Goal: Complete application form: Complete application form

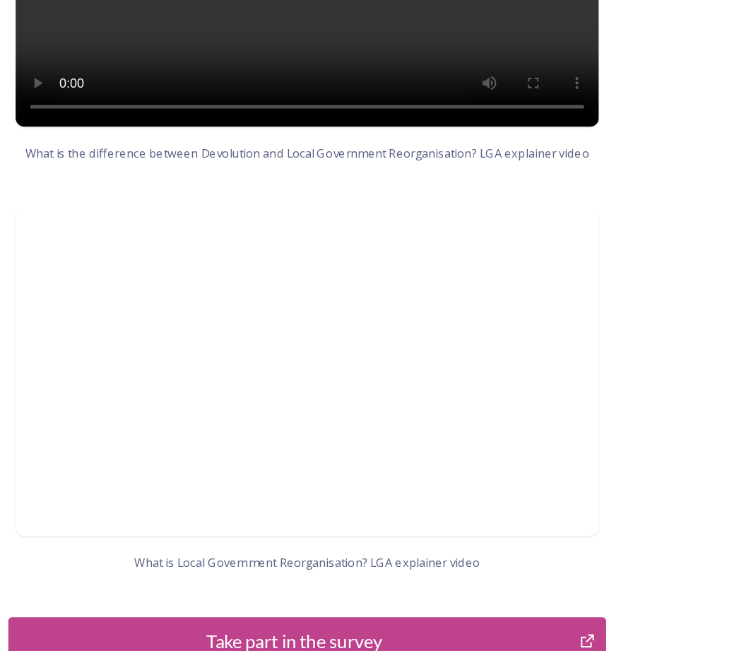
scroll to position [1456, 0]
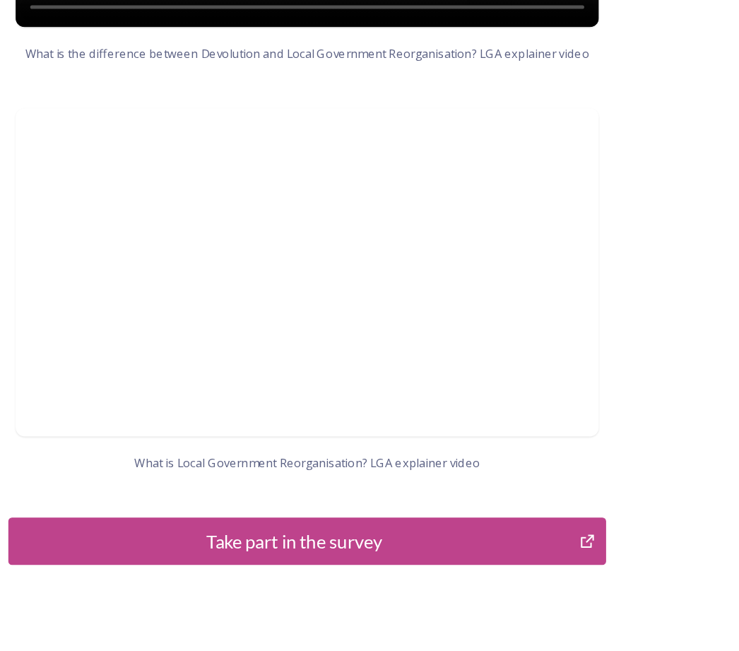
click at [304, 520] on div "Take part in the survey" at bounding box center [235, 530] width 427 height 21
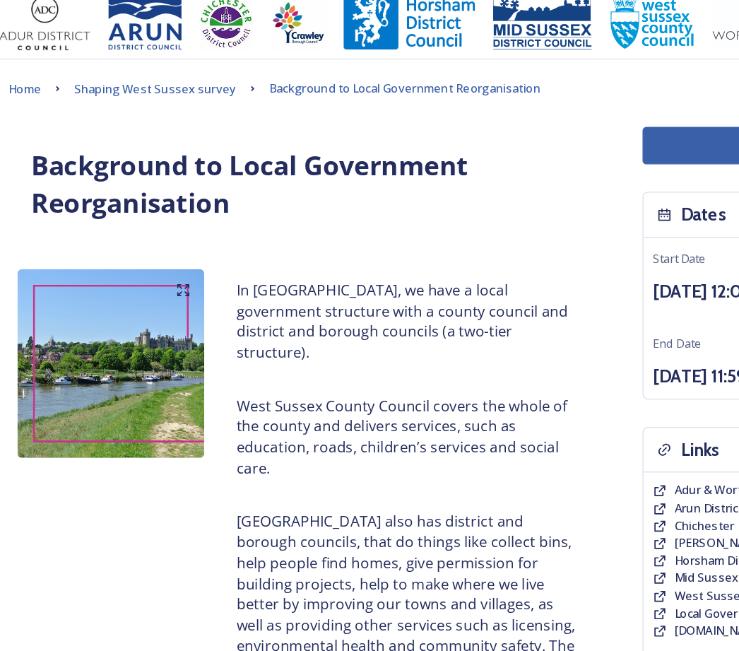
scroll to position [0, 0]
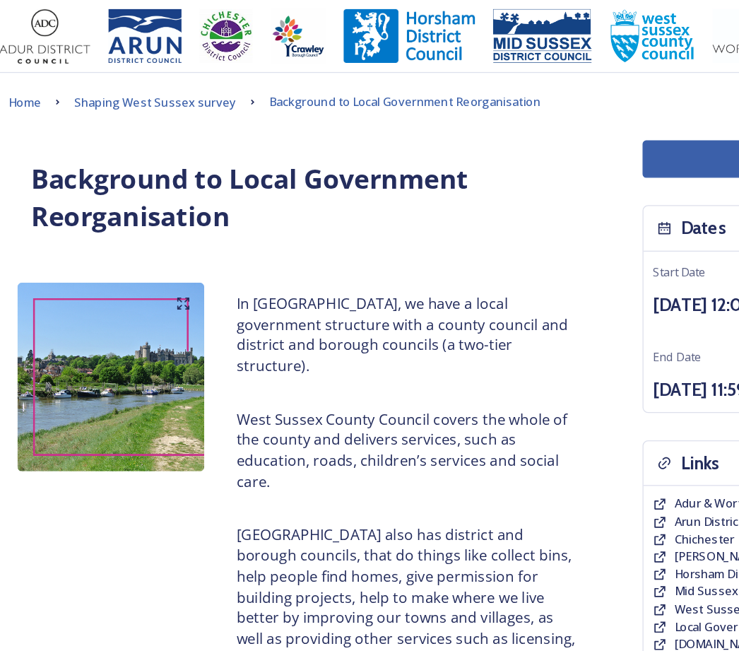
click at [142, 83] on span "Shaping West Sussex survey" at bounding box center [128, 79] width 126 height 13
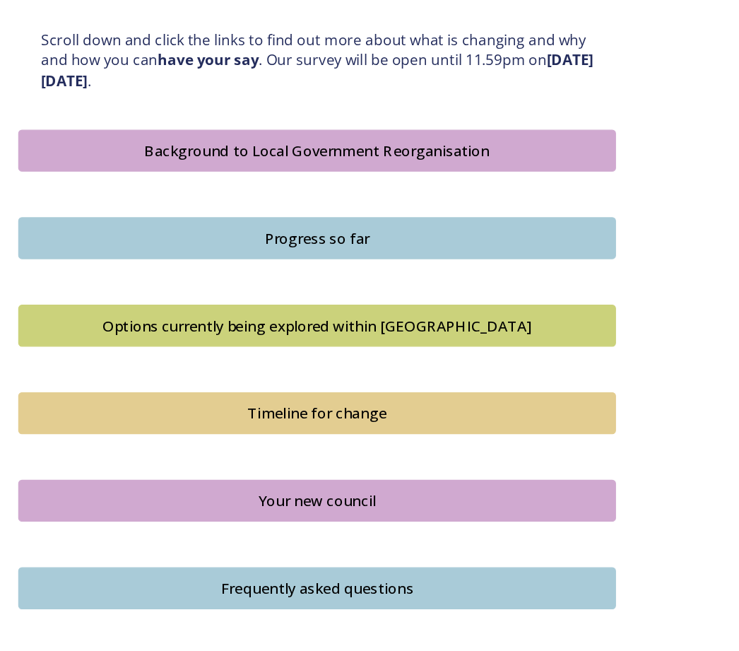
scroll to position [757, 0]
click at [253, 244] on div "Options currently being explored within West Sussex" at bounding box center [246, 252] width 448 height 17
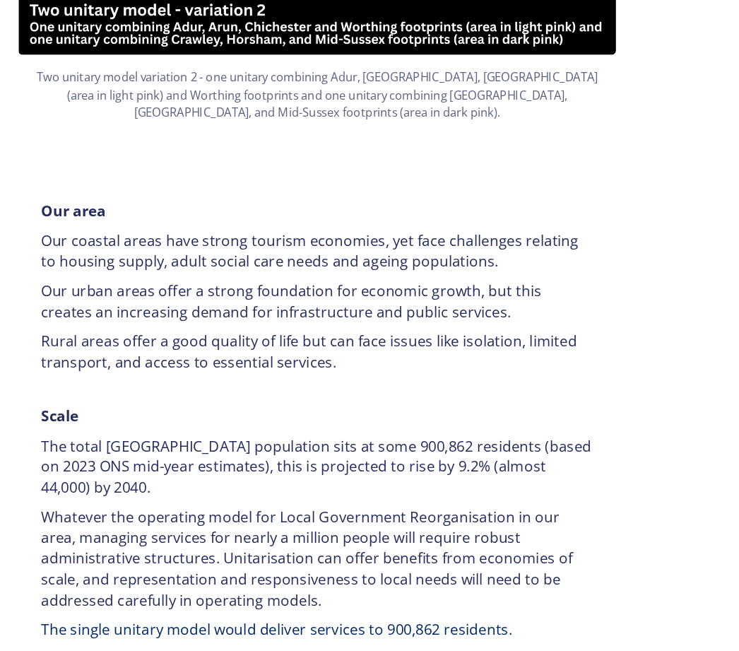
scroll to position [1842, 0]
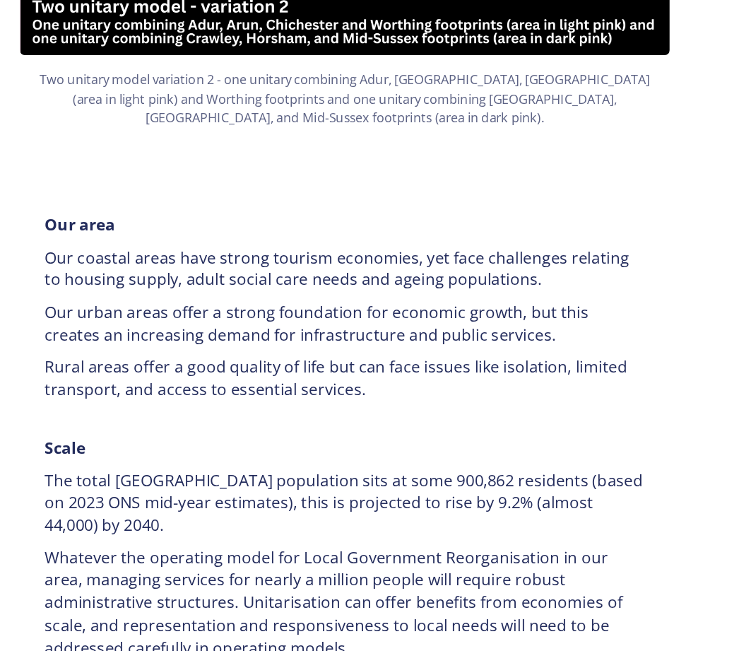
click at [294, 504] on p "Whatever the operating model for Local Government Reorganisation in our area, m…" at bounding box center [246, 544] width 428 height 81
copy p "representation and responsiveness to local needs will need to be addressed care…"
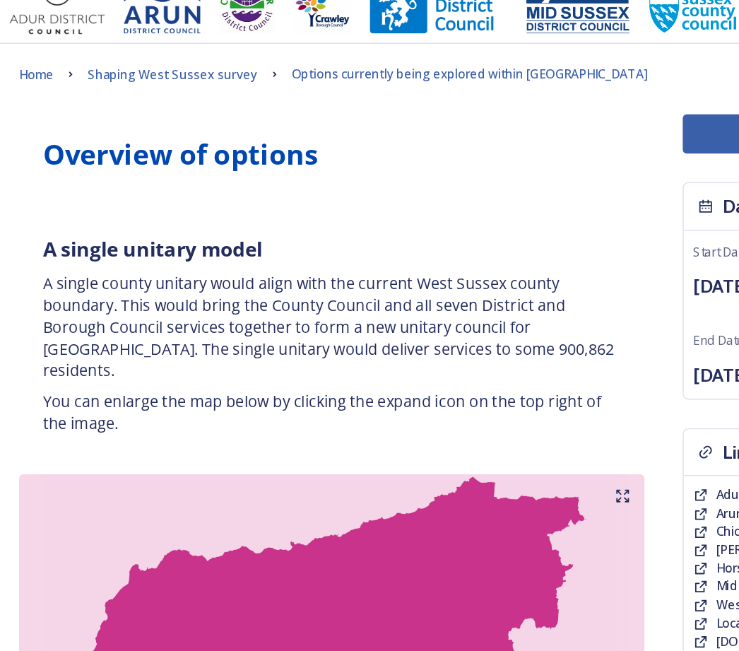
scroll to position [0, 0]
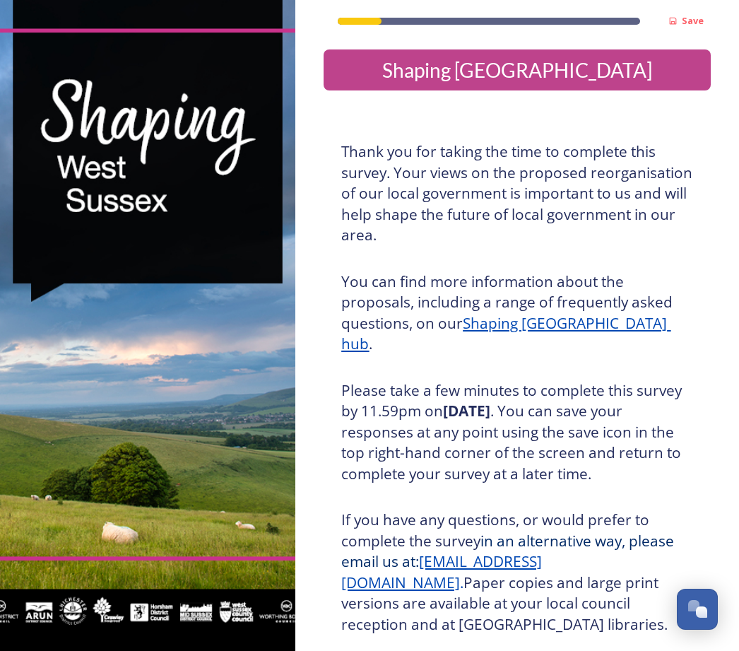
click at [610, 401] on h3 "Please take a few minutes to complete this survey by 11.59pm [DATE][DATE] . You…" at bounding box center [517, 432] width 352 height 105
click at [555, 324] on u "Shaping [GEOGRAPHIC_DATA] hub" at bounding box center [505, 333] width 329 height 41
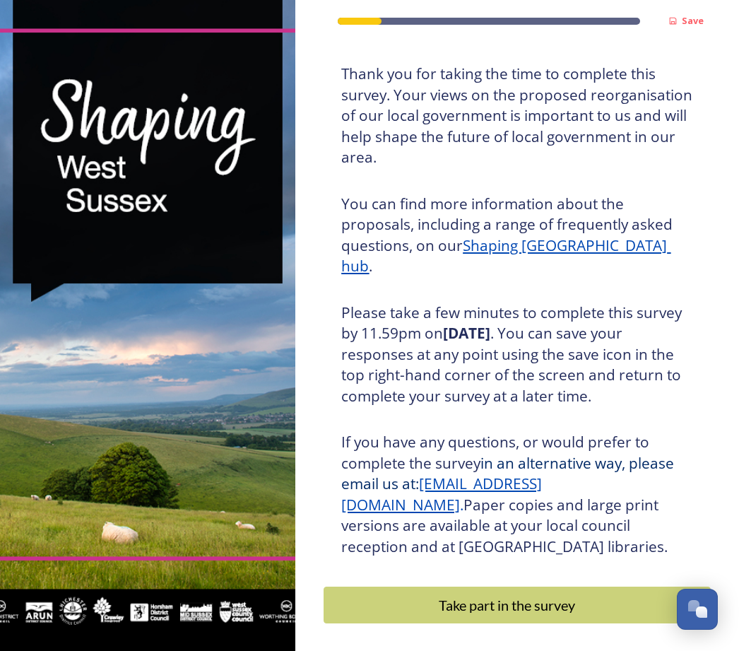
scroll to position [77, 0]
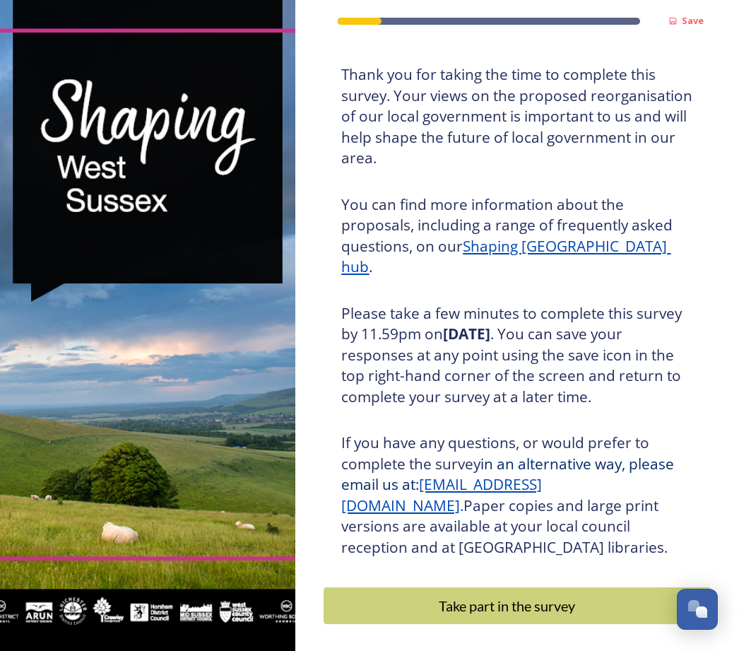
click at [546, 595] on div "Take part in the survey" at bounding box center [506, 605] width 351 height 21
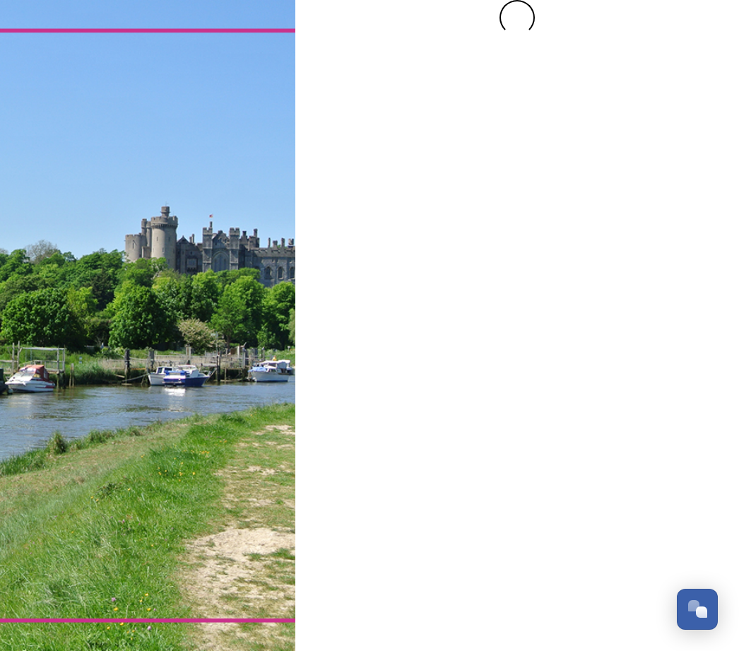
scroll to position [0, 0]
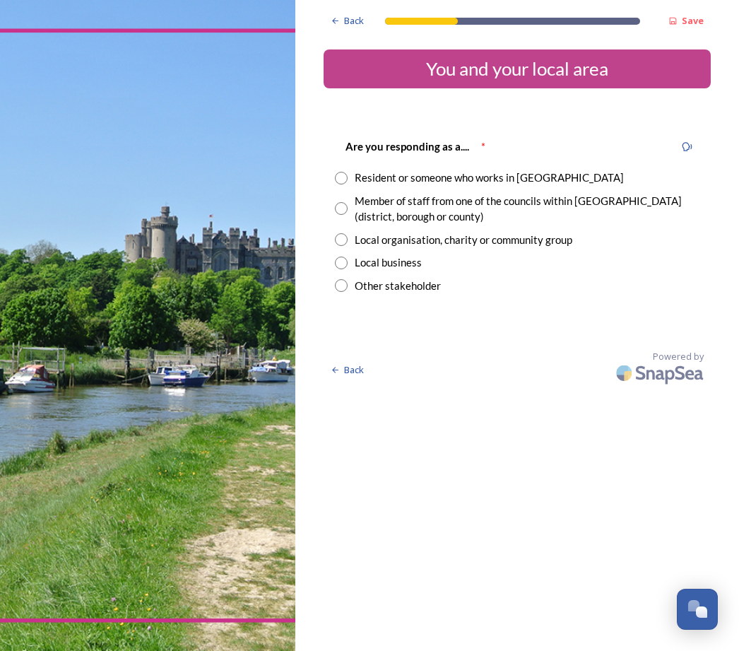
click at [345, 179] on input "radio" at bounding box center [341, 178] width 13 height 13
radio input "true"
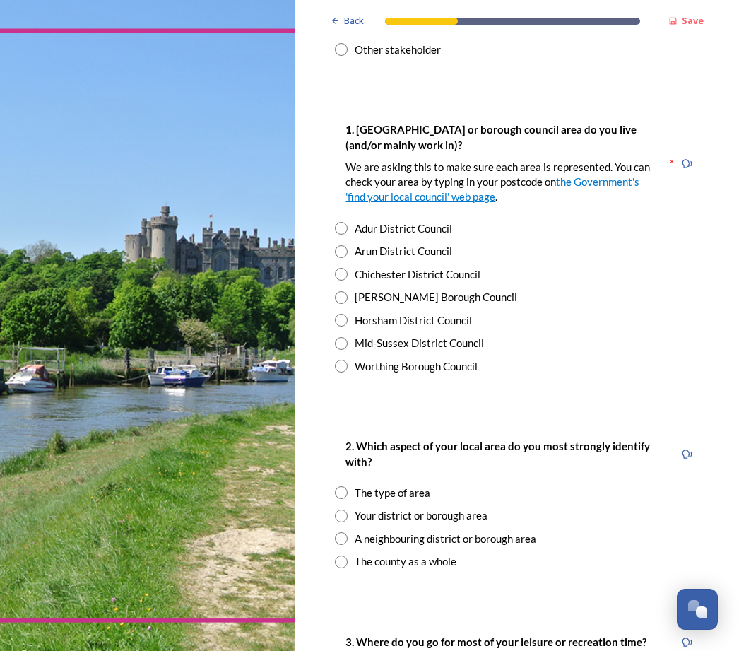
scroll to position [236, 0]
click at [348, 337] on input "radio" at bounding box center [341, 343] width 13 height 13
radio input "true"
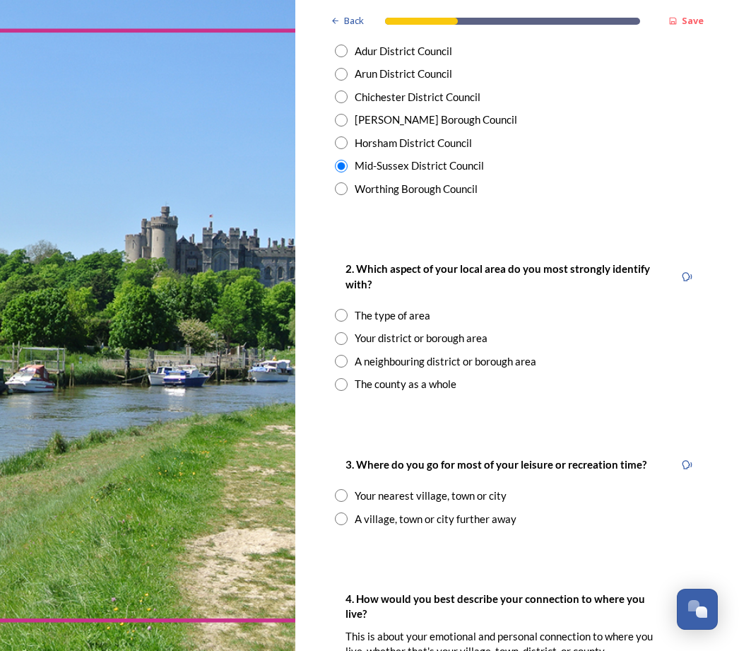
scroll to position [413, 0]
click at [343, 333] on input "radio" at bounding box center [341, 338] width 13 height 13
radio input "true"
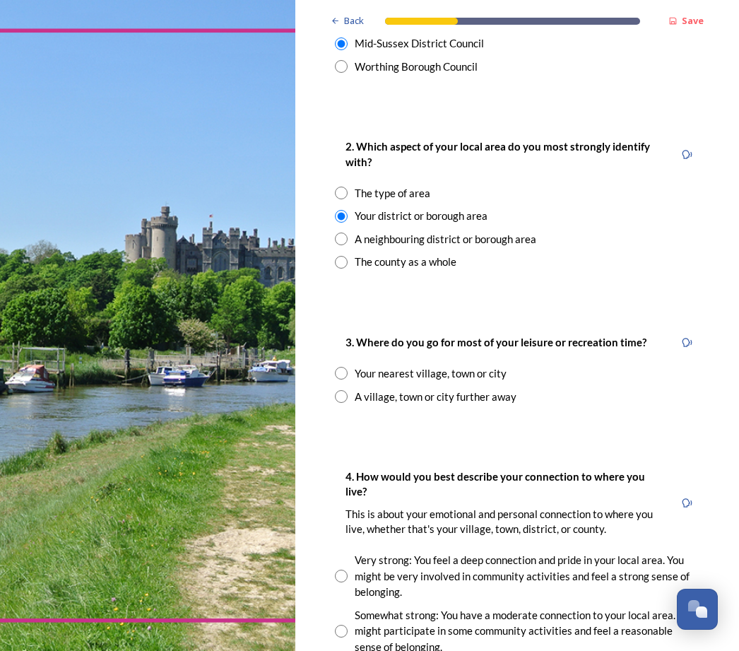
scroll to position [536, 0]
click at [345, 367] on input "radio" at bounding box center [341, 373] width 13 height 13
radio input "true"
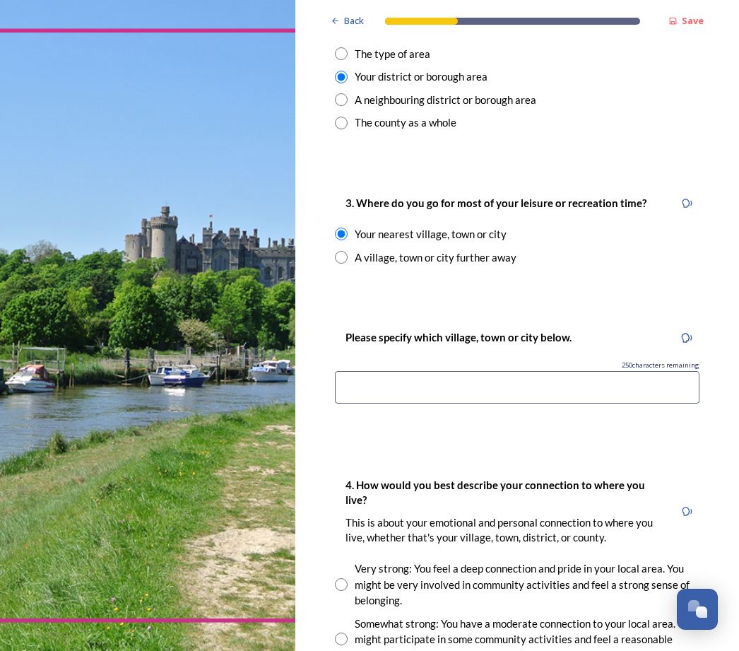
scroll to position [675, 0]
click at [469, 377] on input at bounding box center [517, 387] width 365 height 32
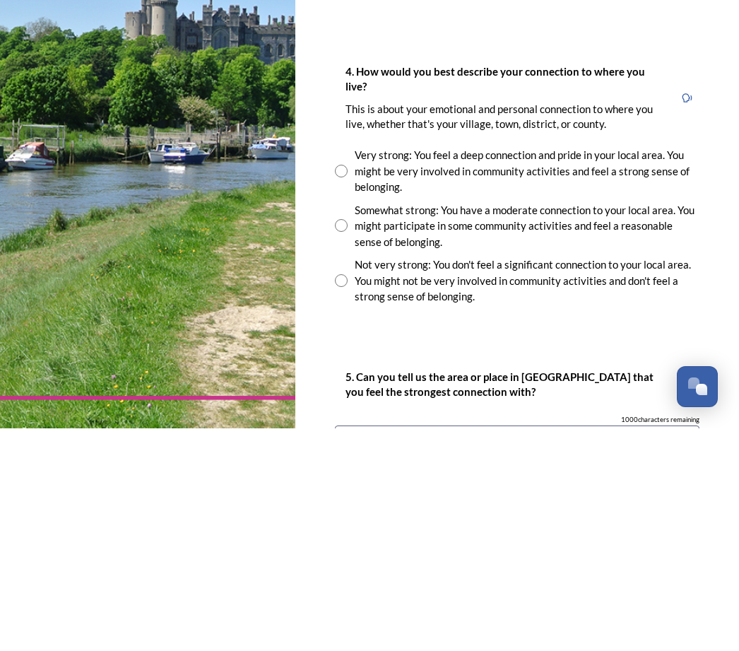
scroll to position [865, 0]
type input "Bolney"
click at [346, 387] on input "radio" at bounding box center [341, 393] width 13 height 13
radio input "true"
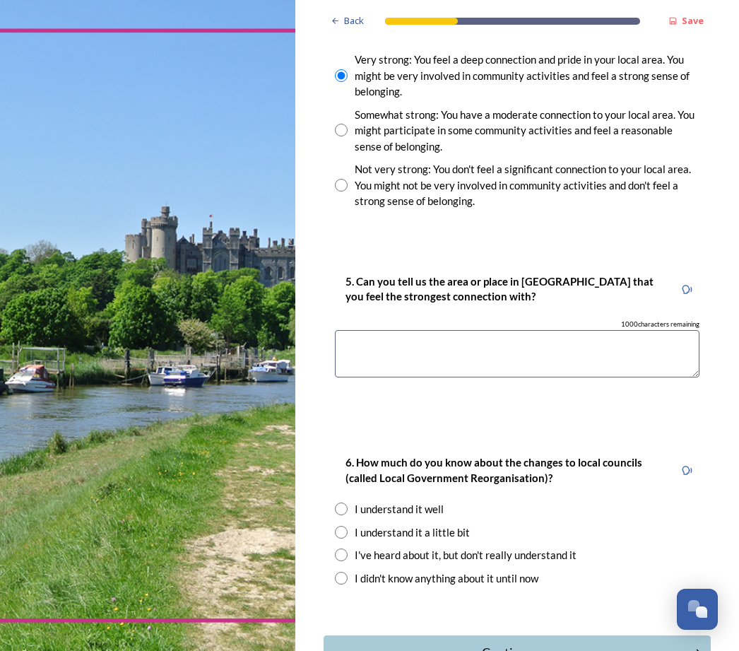
scroll to position [1183, 0]
click at [527, 330] on textarea at bounding box center [517, 353] width 365 height 47
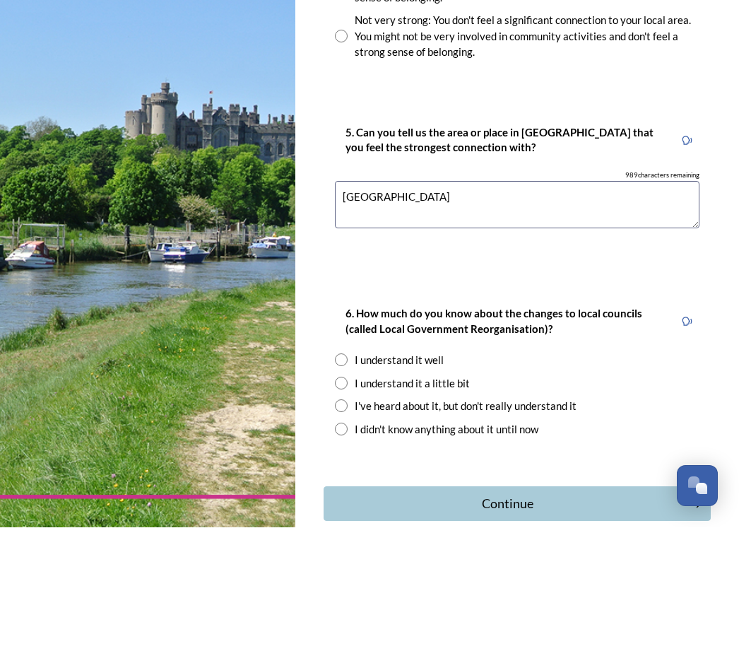
scroll to position [1207, 0]
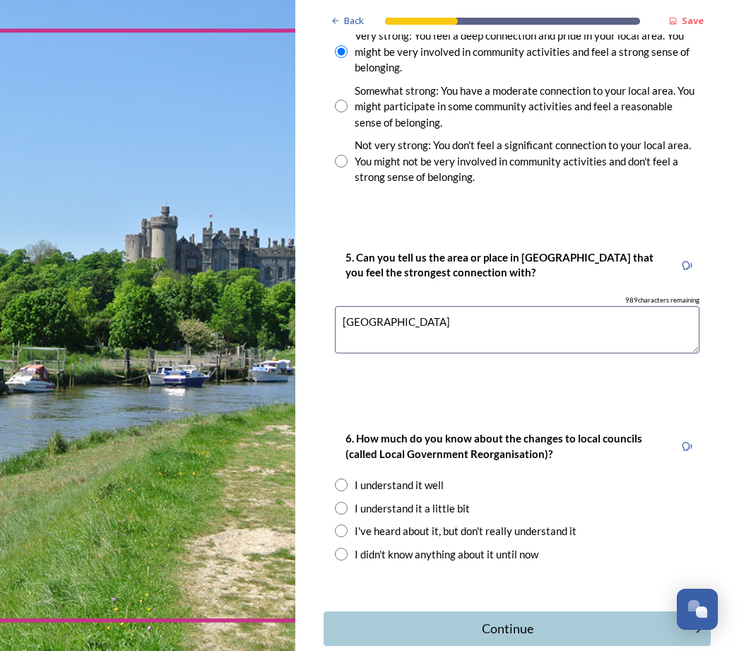
type textarea "[GEOGRAPHIC_DATA]"
click at [346, 502] on input "radio" at bounding box center [341, 508] width 13 height 13
radio input "true"
click at [505, 619] on div "Continue" at bounding box center [507, 628] width 353 height 19
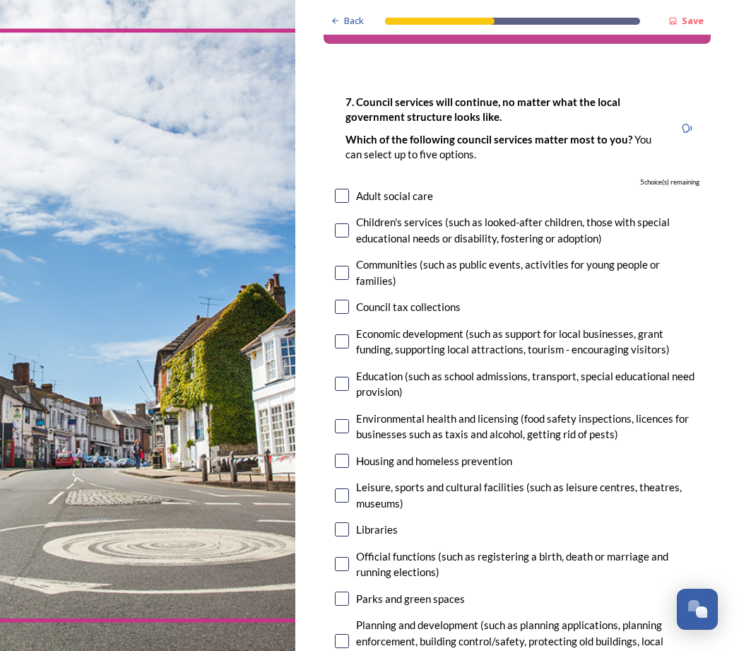
scroll to position [45, 0]
click at [348, 488] on input "checkbox" at bounding box center [342, 495] width 14 height 14
checkbox input "true"
click at [348, 522] on input "checkbox" at bounding box center [342, 529] width 14 height 14
checkbox input "true"
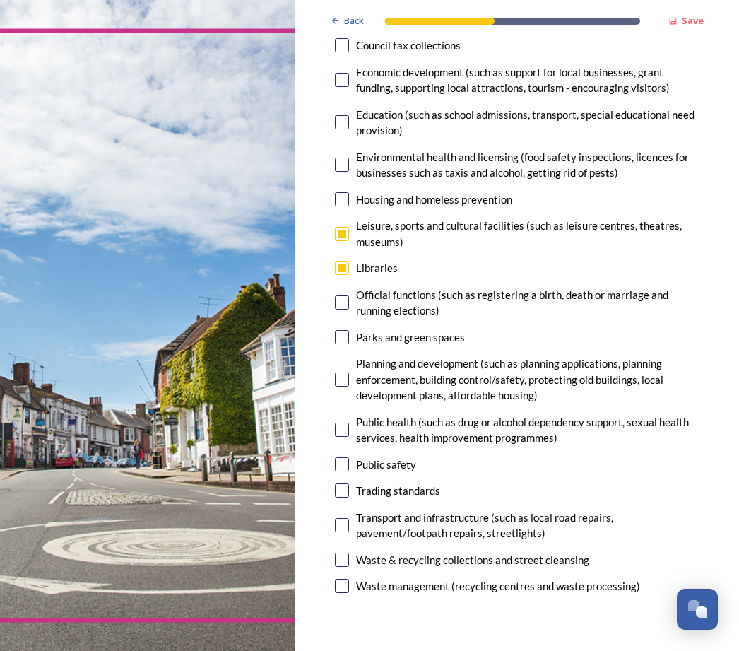
scroll to position [306, 0]
click at [347, 330] on input "checkbox" at bounding box center [342, 337] width 14 height 14
checkbox input "true"
click at [343, 518] on input "checkbox" at bounding box center [342, 525] width 14 height 14
checkbox input "true"
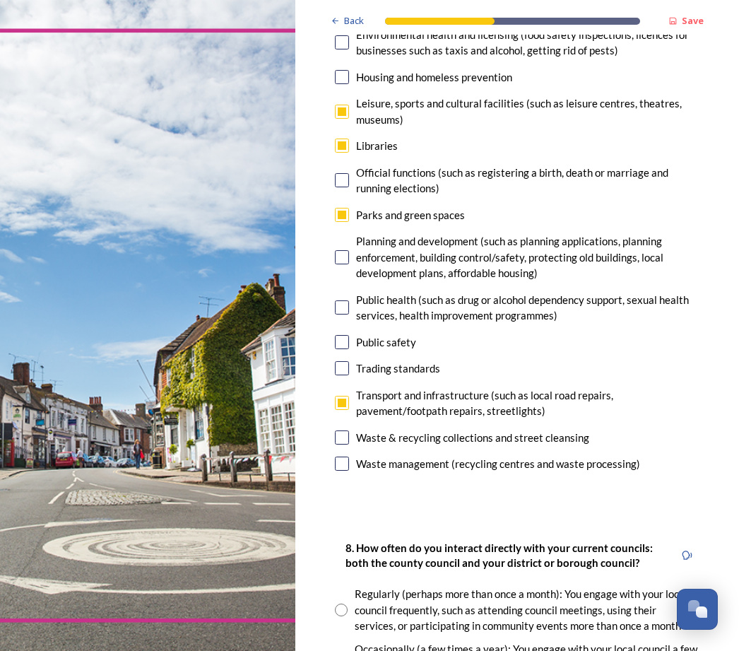
scroll to position [428, 0]
click at [347, 250] on input "checkbox" at bounding box center [342, 257] width 14 height 14
checkbox input "true"
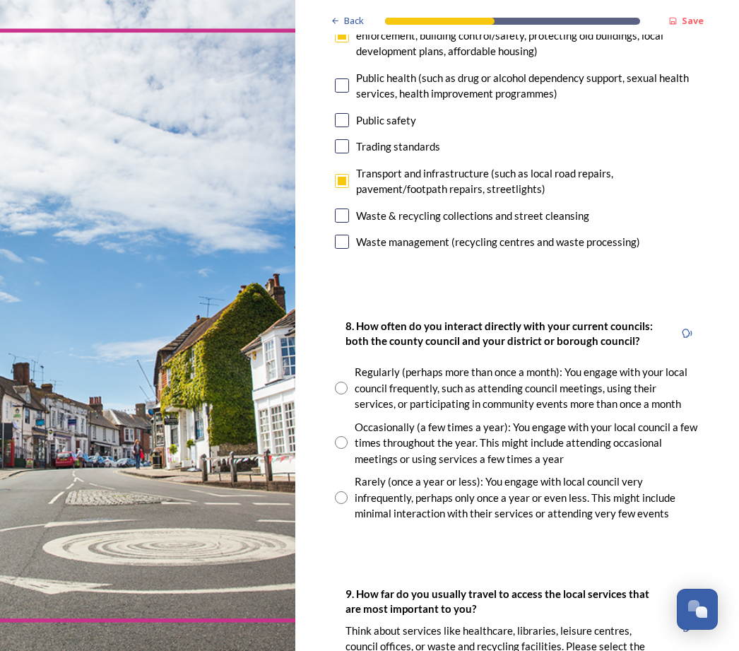
scroll to position [650, 0]
click at [347, 381] on input "radio" at bounding box center [341, 387] width 13 height 13
radio input "true"
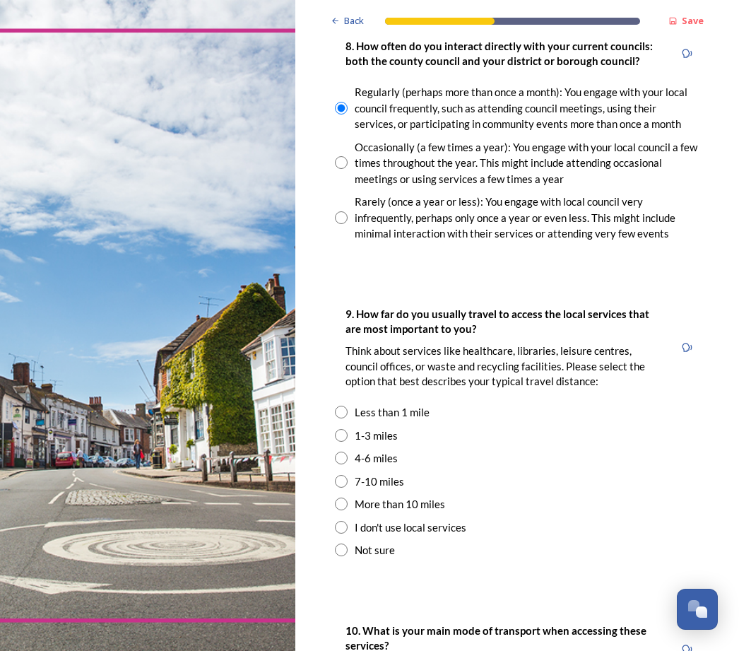
scroll to position [930, 0]
click at [345, 475] on input "radio" at bounding box center [341, 481] width 13 height 13
radio input "true"
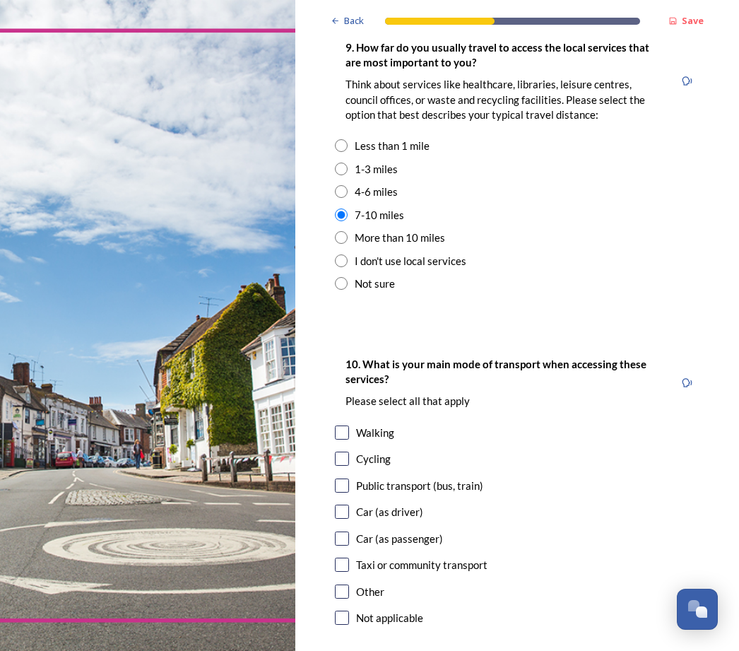
scroll to position [1196, 0]
click at [345, 504] on input "checkbox" at bounding box center [342, 511] width 14 height 14
checkbox input "true"
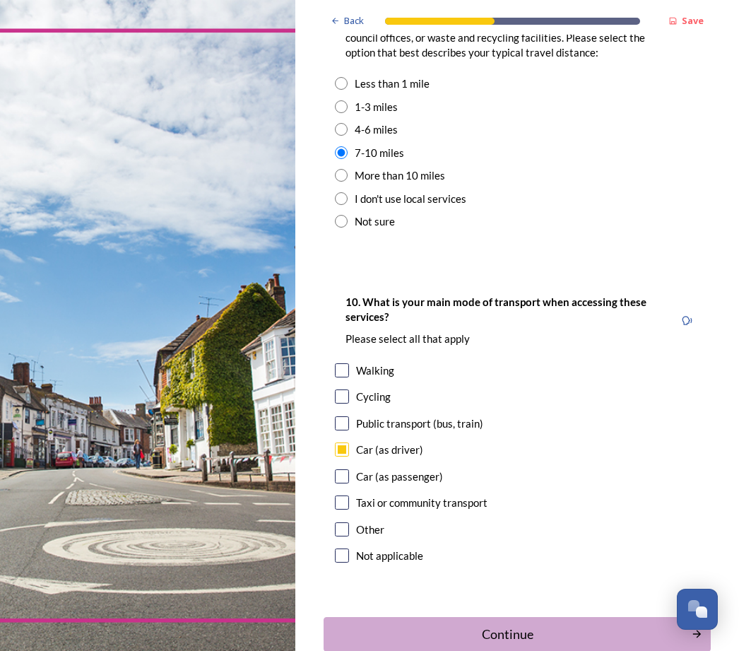
scroll to position [1258, 0]
click at [603, 625] on div "Continue" at bounding box center [507, 634] width 353 height 19
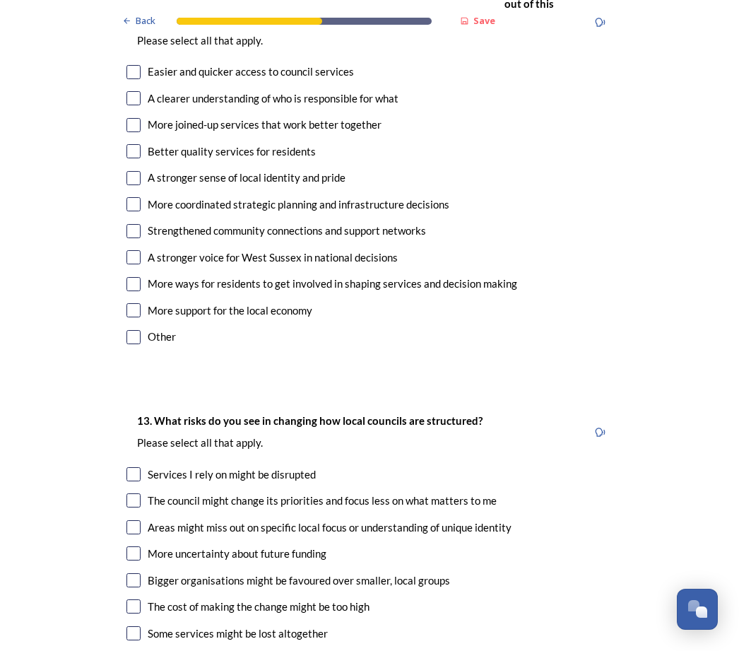
scroll to position [2154, 0]
click at [138, 520] on input "checkbox" at bounding box center [133, 527] width 14 height 14
checkbox input "true"
click at [136, 599] on input "checkbox" at bounding box center [133, 606] width 14 height 14
checkbox input "true"
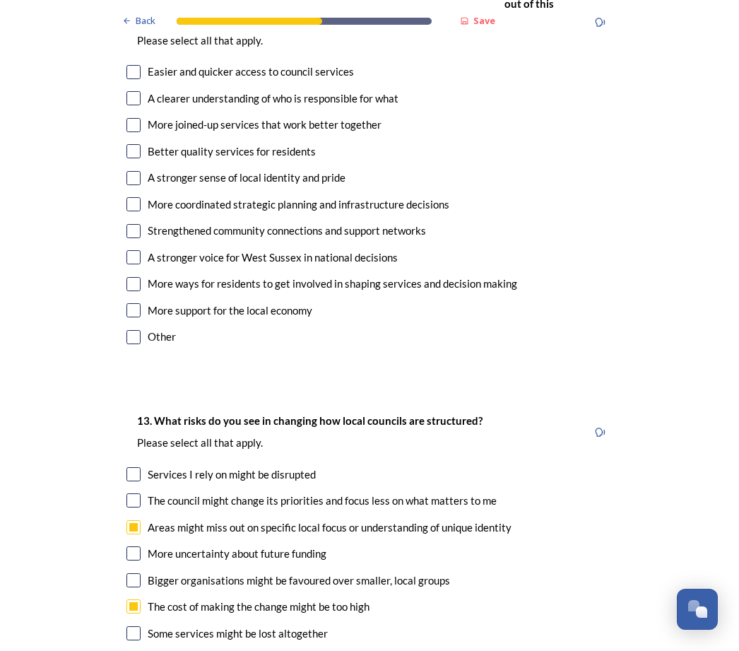
click at [138, 573] on input "checkbox" at bounding box center [133, 580] width 14 height 14
checkbox input "true"
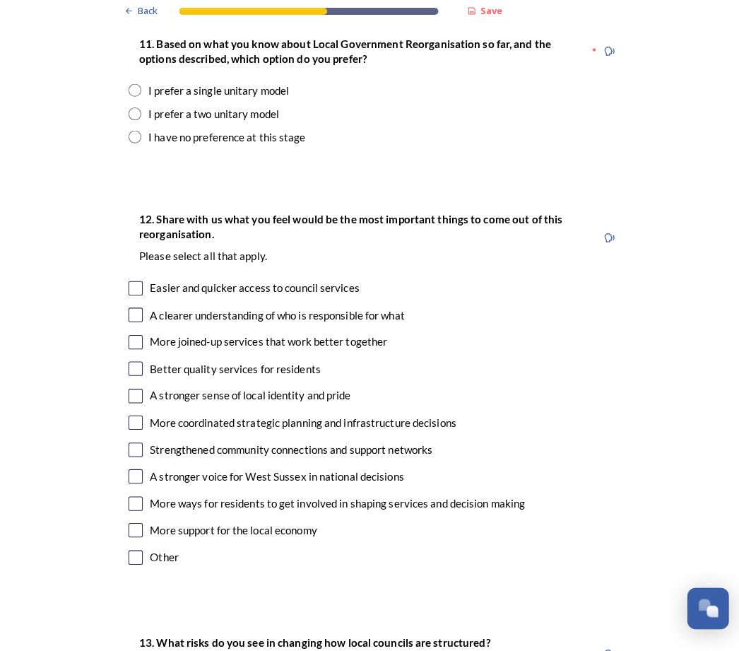
scroll to position [18, 0]
click at [133, 340] on input "checkbox" at bounding box center [133, 347] width 14 height 14
checkbox input "true"
click at [129, 287] on input "checkbox" at bounding box center [133, 294] width 14 height 14
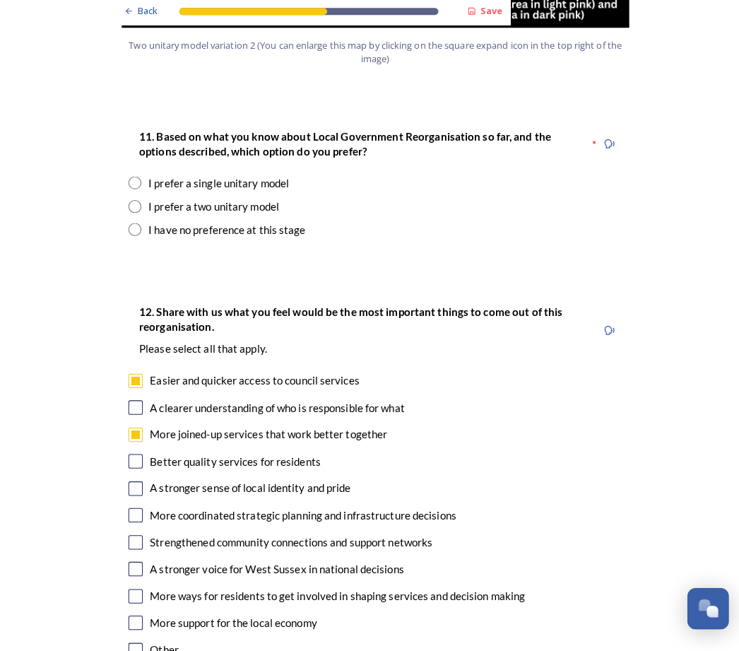
scroll to position [1841, 0]
click at [140, 378] on input "checkbox" at bounding box center [133, 385] width 14 height 14
checkbox input "false"
click at [133, 431] on input "checkbox" at bounding box center [133, 438] width 14 height 14
checkbox input "false"
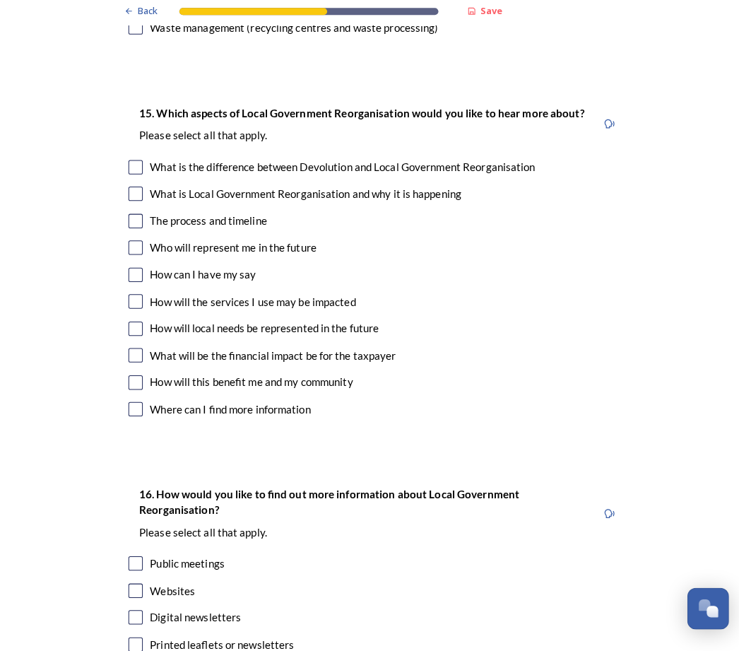
scroll to position [3537, 0]
click at [136, 326] on input "checkbox" at bounding box center [133, 333] width 14 height 14
checkbox input "true"
click at [138, 352] on input "checkbox" at bounding box center [133, 359] width 14 height 14
checkbox input "true"
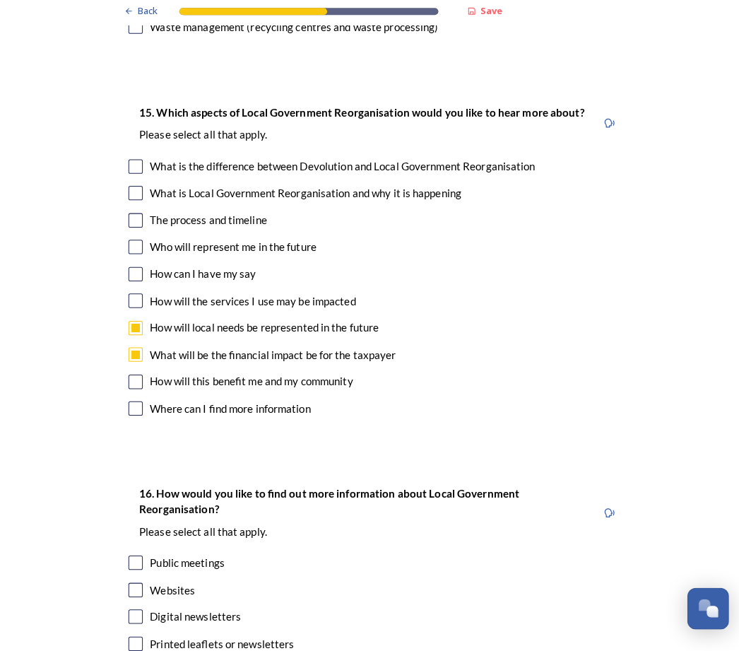
click at [139, 379] on input "checkbox" at bounding box center [133, 386] width 14 height 14
checkbox input "true"
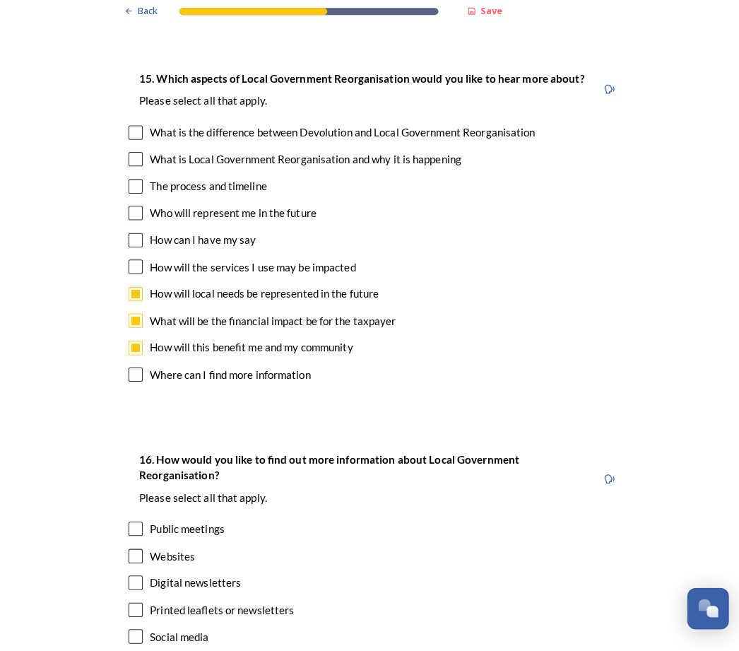
scroll to position [3570, 0]
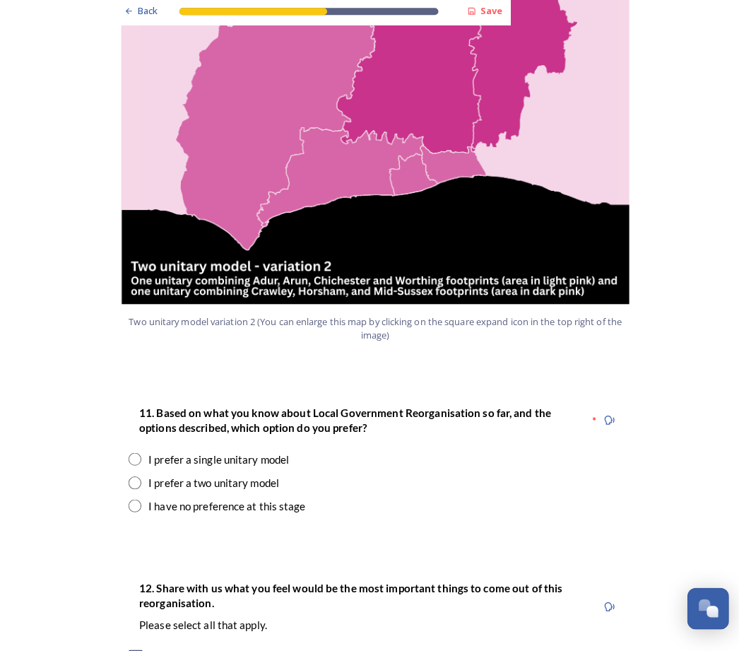
click at [146, 14] on span "Back" at bounding box center [146, 20] width 20 height 13
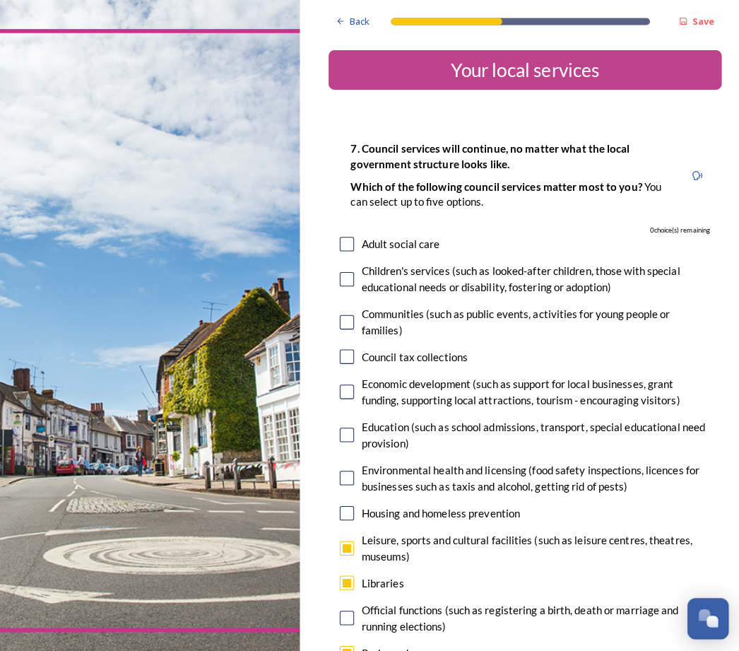
scroll to position [0, 0]
click at [340, 22] on icon at bounding box center [335, 20] width 9 height 9
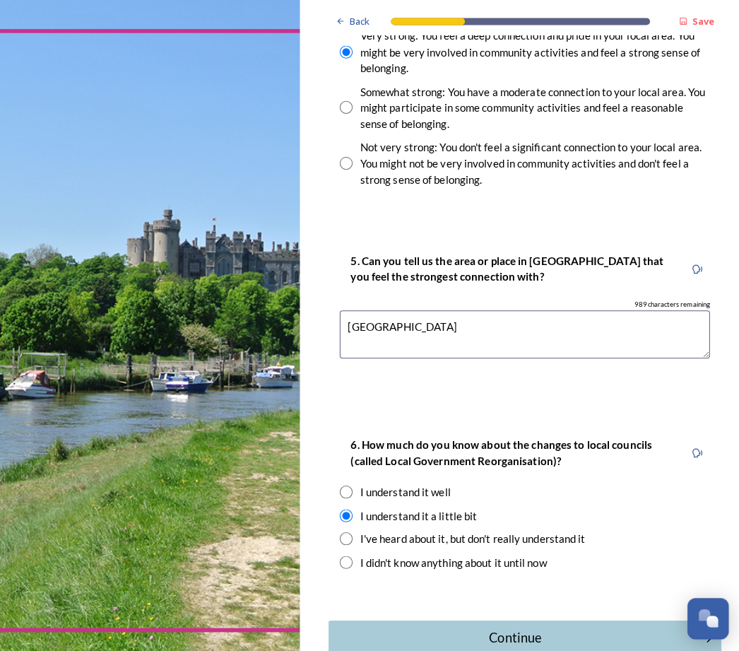
scroll to position [11, 0]
click at [512, 619] on div "Continue" at bounding box center [507, 628] width 353 height 19
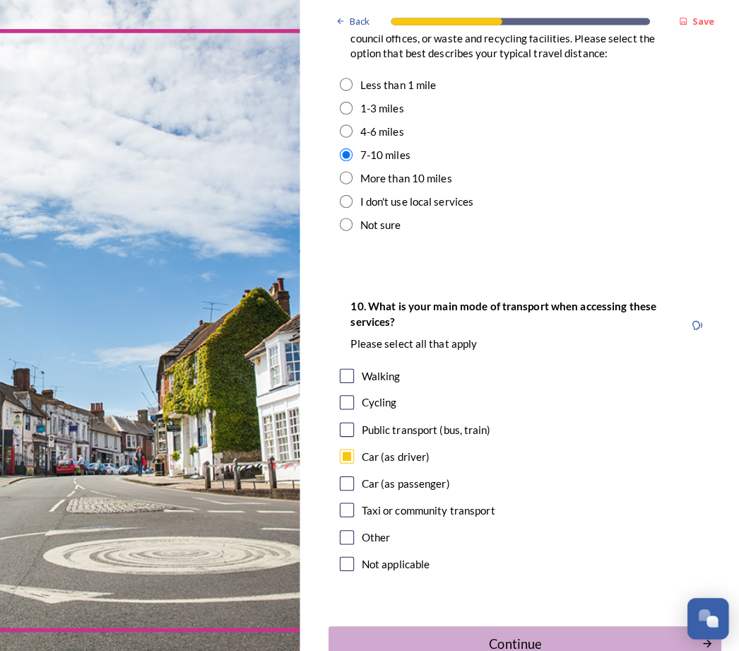
scroll to position [1258, 0]
click at [637, 625] on div "Continue" at bounding box center [507, 634] width 353 height 19
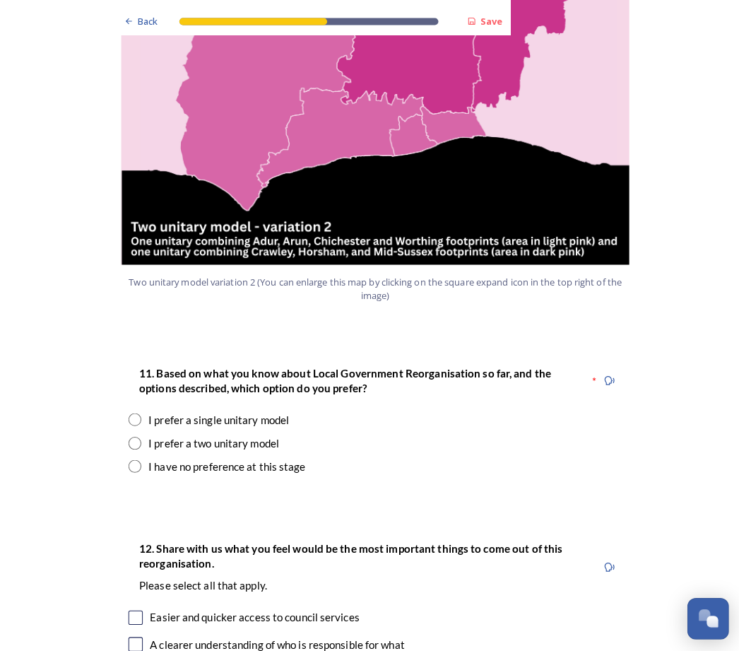
scroll to position [1618, 0]
click at [137, 453] on input "radio" at bounding box center [132, 459] width 13 height 13
radio input "true"
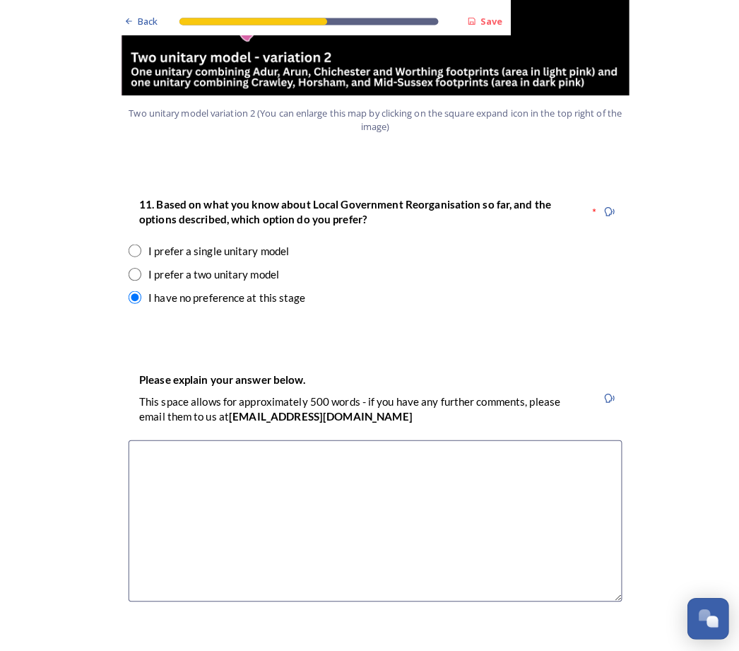
scroll to position [1785, 0]
click at [211, 433] on textarea at bounding box center [369, 512] width 486 height 159
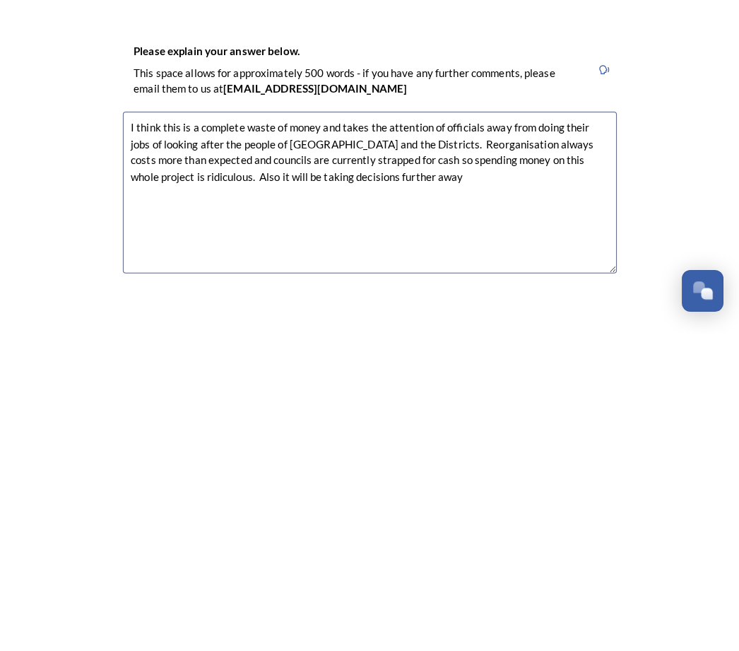
click at [195, 433] on textarea "I think this is a complete waste of money and takes the attention of officials …" at bounding box center [369, 512] width 486 height 159
click at [576, 433] on textarea "I think this is a complete waste of money and takes the attention of officials …" at bounding box center [369, 512] width 486 height 159
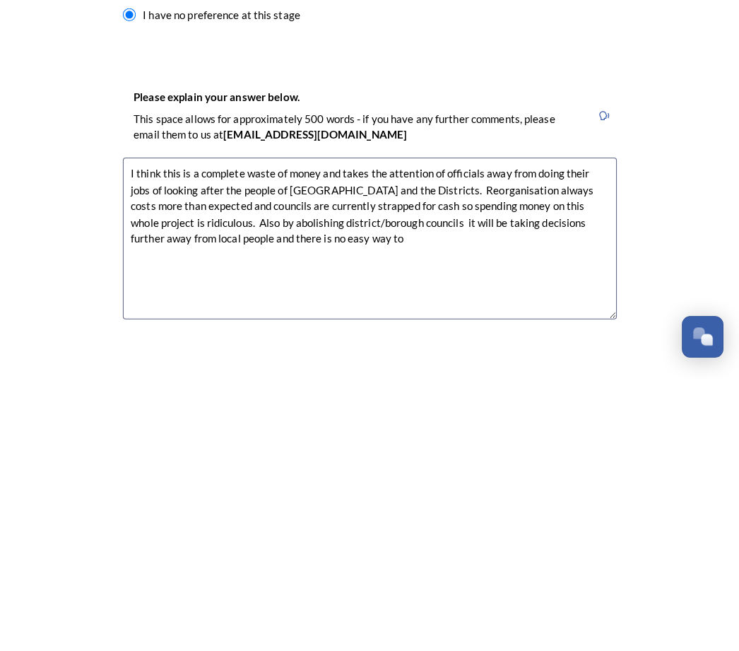
scroll to position [45, 0]
paste textarea "New unitary authorities should enable stronger community engagement and deliver…"
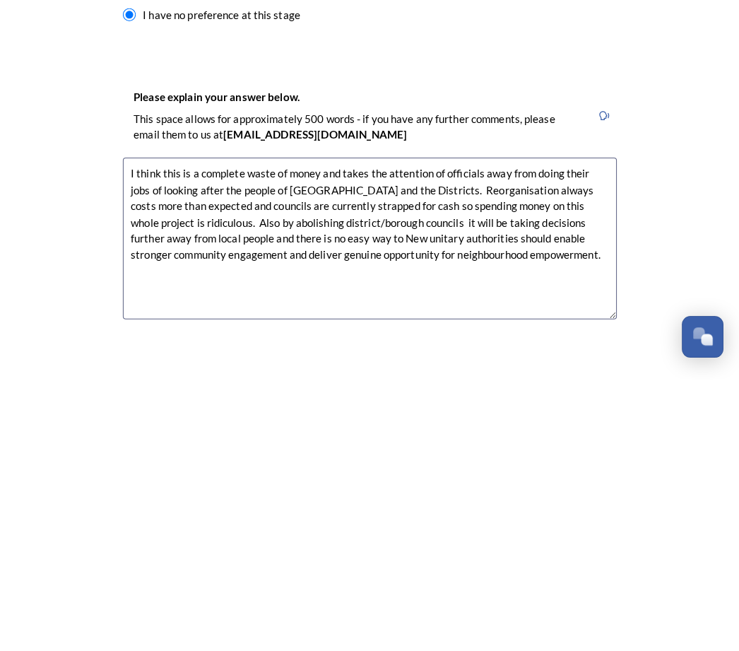
click at [316, 433] on textarea "I think this is a complete waste of money and takes the attention of officials …" at bounding box center [369, 512] width 486 height 159
click at [455, 433] on textarea "I think this is a complete waste of money and takes the attention of officials …" at bounding box center [369, 512] width 486 height 159
click at [518, 433] on textarea "I think this is a complete waste of money and takes the attention of officials …" at bounding box center [369, 512] width 486 height 159
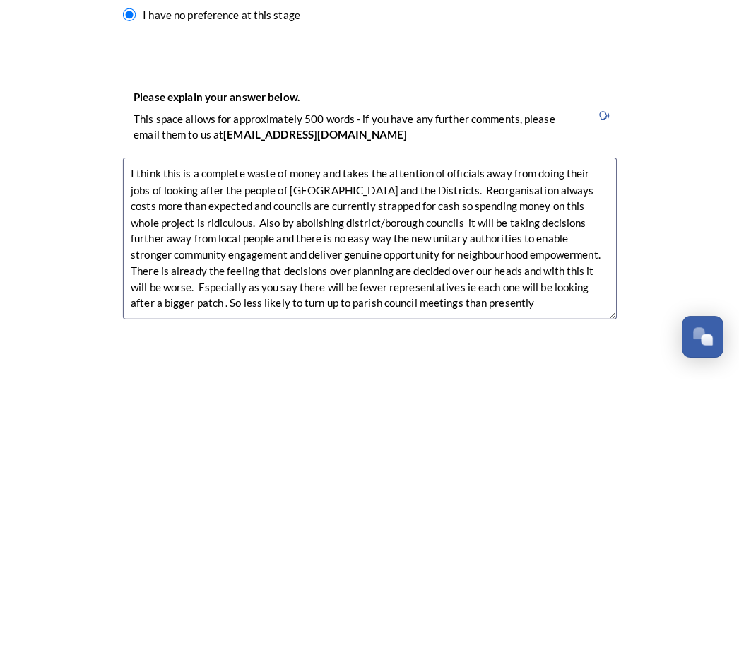
click at [146, 433] on textarea "I think this is a complete waste of money and takes the attention of officials …" at bounding box center [369, 512] width 486 height 159
click at [458, 433] on textarea "I think this is a complete waste of money and takes the attention of officials …" at bounding box center [369, 512] width 486 height 159
type textarea "I think this is a complete waste of money and takes the attention of officials …"
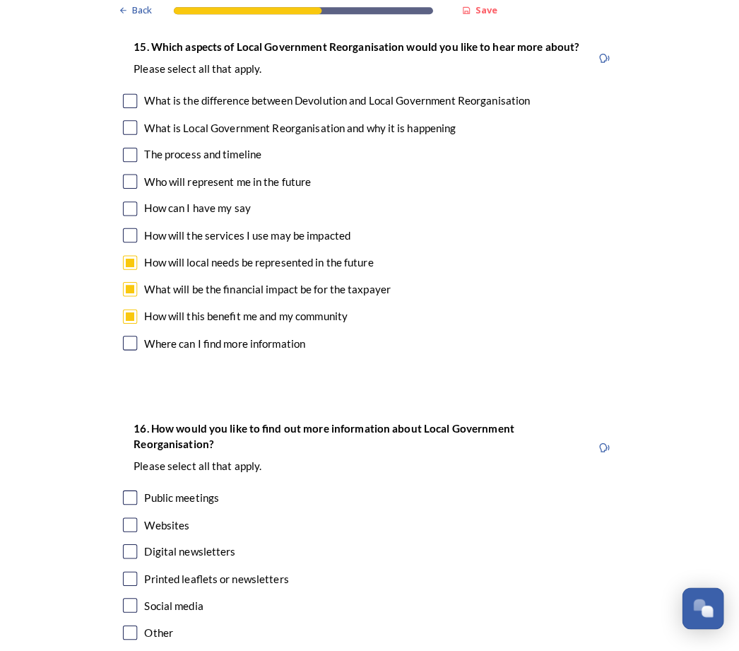
scroll to position [3905, 0]
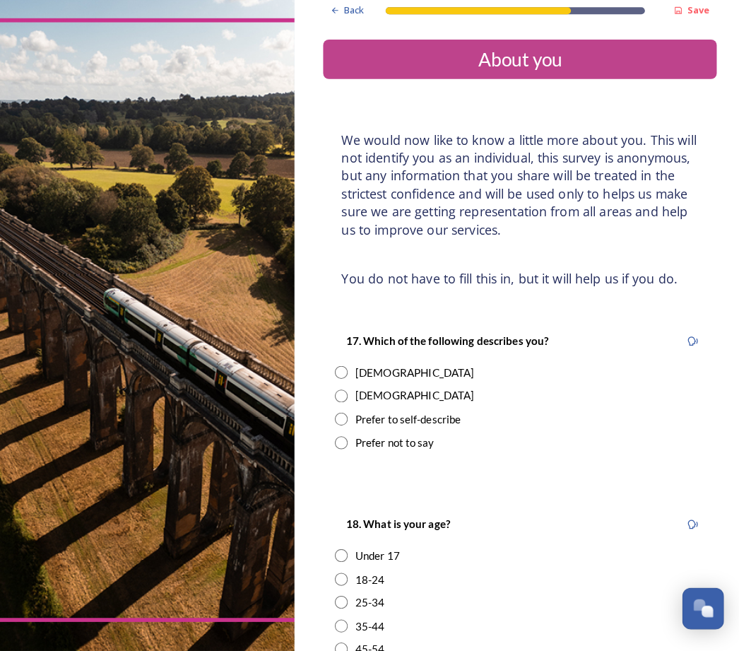
click at [338, 370] on input "radio" at bounding box center [341, 376] width 13 height 13
radio input "true"
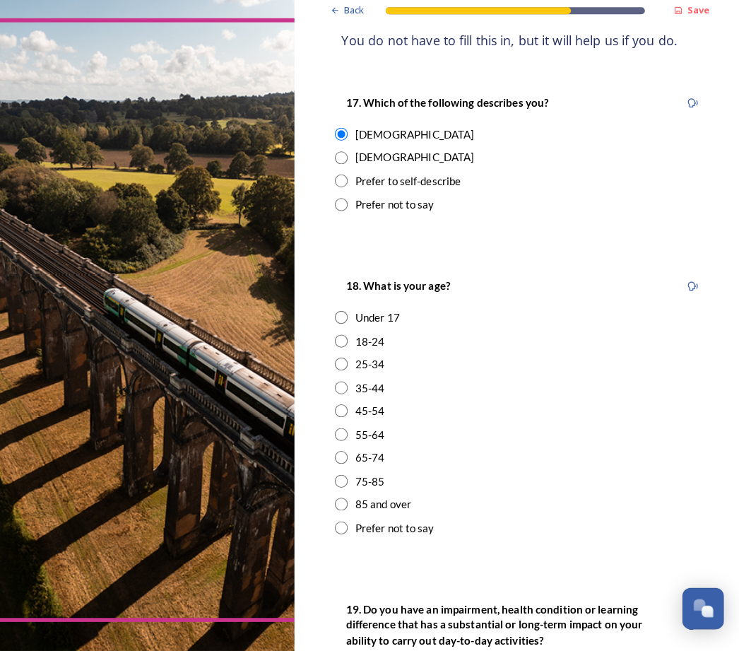
scroll to position [231, 0]
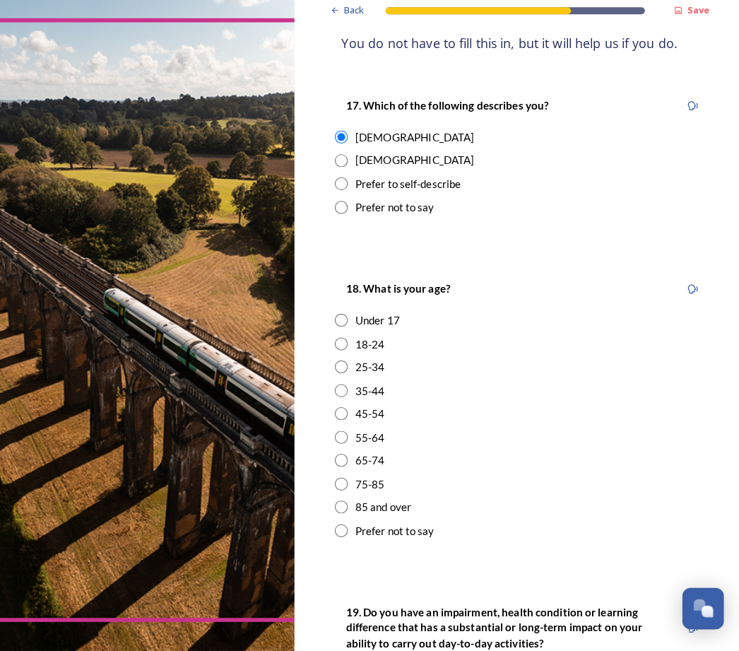
click at [337, 457] on input "radio" at bounding box center [341, 463] width 13 height 13
radio input "true"
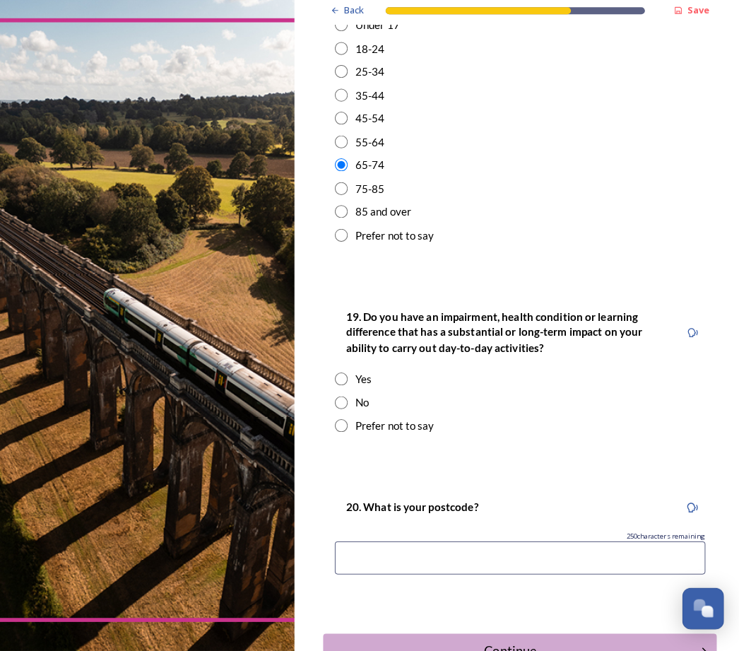
scroll to position [522, 0]
click at [336, 400] on input "radio" at bounding box center [341, 406] width 13 height 13
radio input "true"
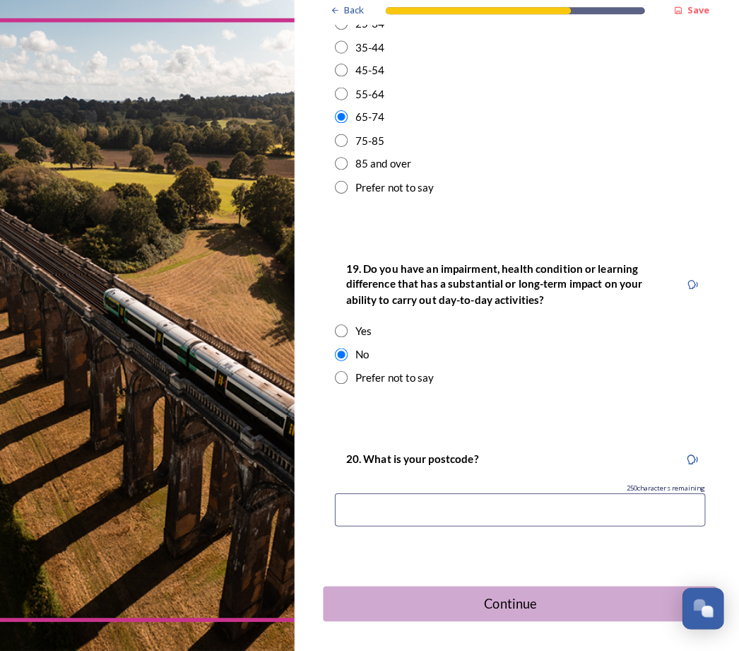
scroll to position [568, 0]
click at [478, 497] on input at bounding box center [517, 513] width 365 height 32
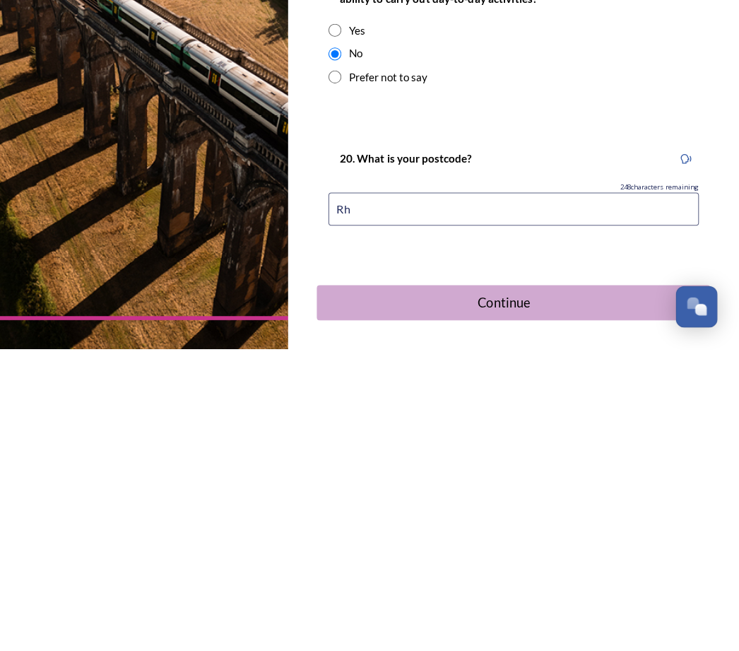
type input "RH17 5QE"
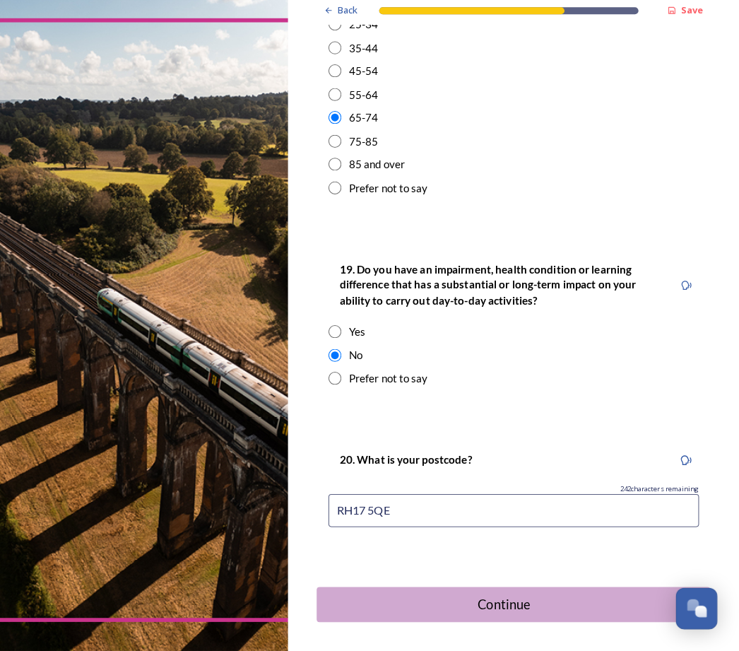
click at [604, 596] on div "Continue" at bounding box center [507, 605] width 353 height 19
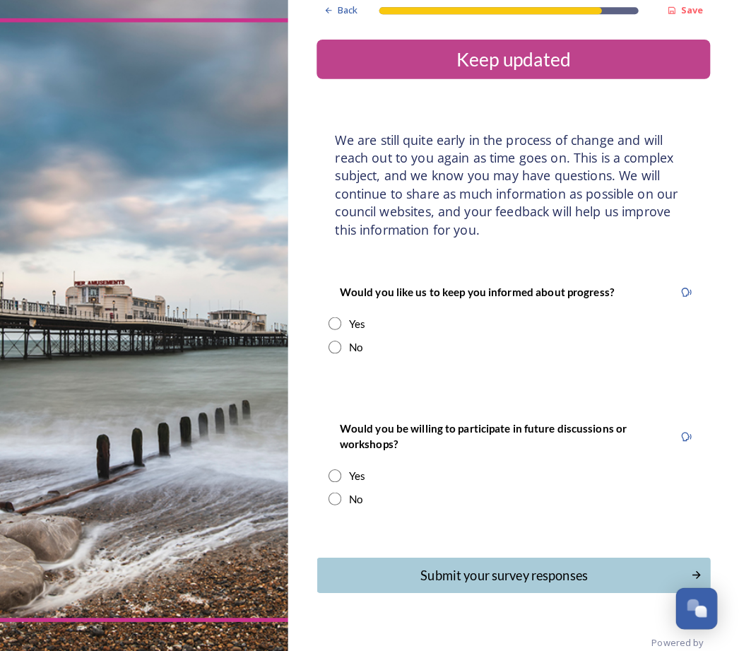
click at [335, 495] on input "radio" at bounding box center [341, 501] width 13 height 13
radio input "true"
click at [335, 345] on input "radio" at bounding box center [341, 351] width 13 height 13
radio input "true"
click at [569, 567] on div "Submit your survey responses" at bounding box center [507, 576] width 353 height 19
